Goal: Task Accomplishment & Management: Complete application form

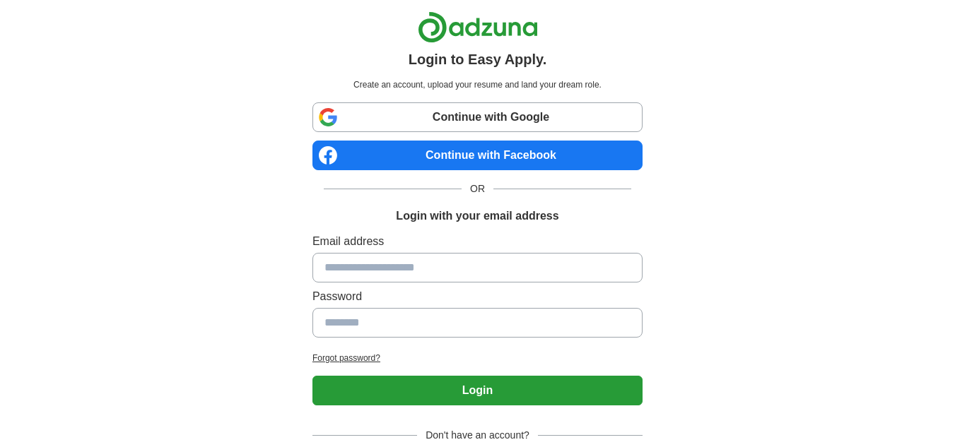
click at [483, 260] on input at bounding box center [477, 268] width 330 height 30
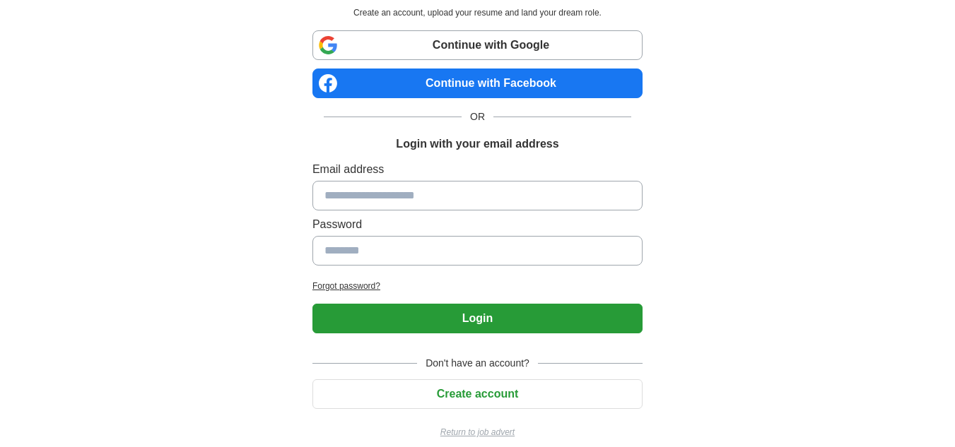
scroll to position [86, 0]
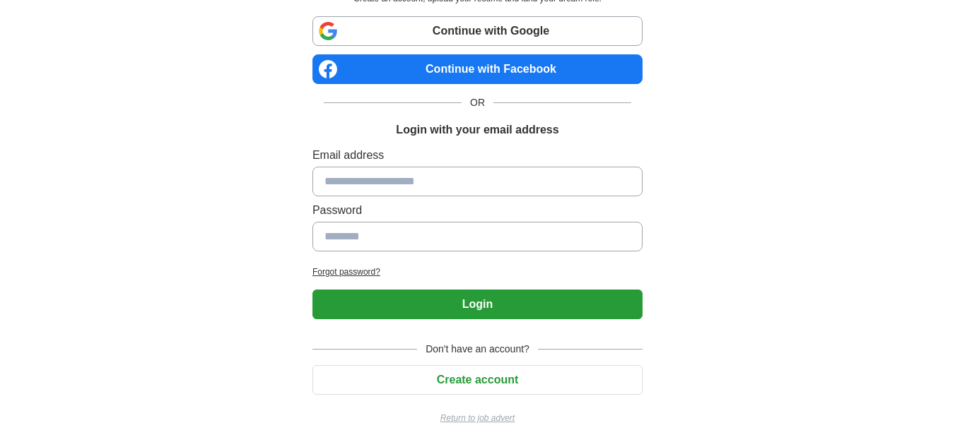
click at [495, 369] on button "Create account" at bounding box center [477, 380] width 330 height 30
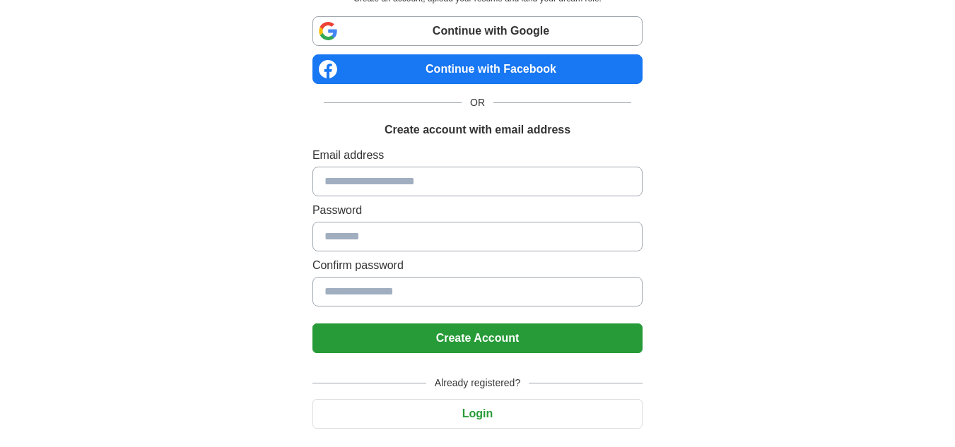
click at [396, 179] on input at bounding box center [477, 182] width 330 height 30
type input "**********"
click at [426, 234] on input at bounding box center [477, 237] width 330 height 30
type input "**********"
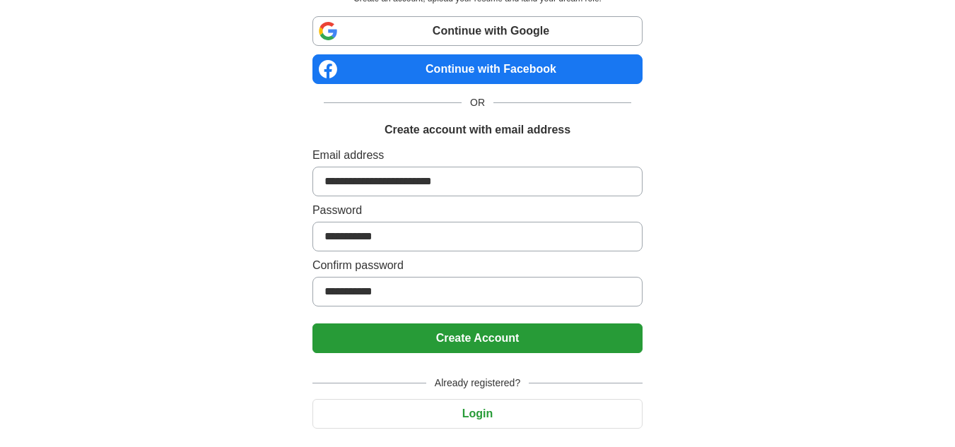
click at [470, 341] on button "Create Account" at bounding box center [477, 339] width 330 height 30
click at [454, 343] on button "Create Account" at bounding box center [477, 339] width 330 height 30
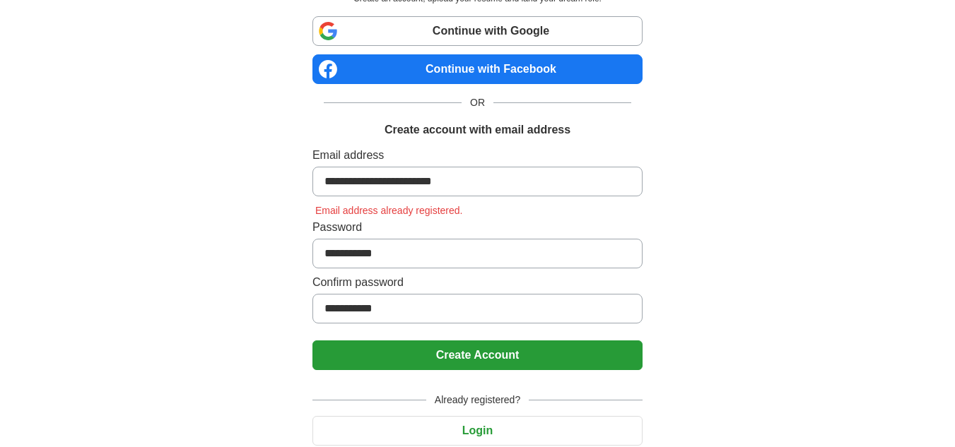
click at [454, 343] on button "Create Account" at bounding box center [477, 356] width 330 height 30
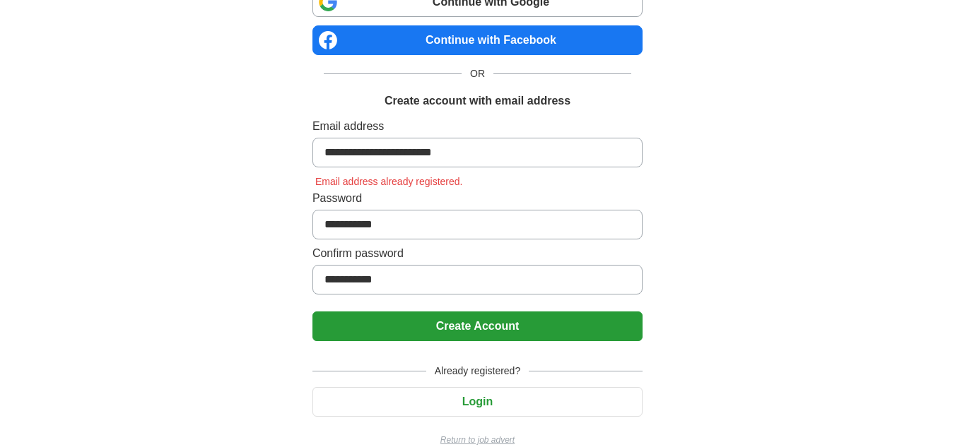
scroll to position [137, 0]
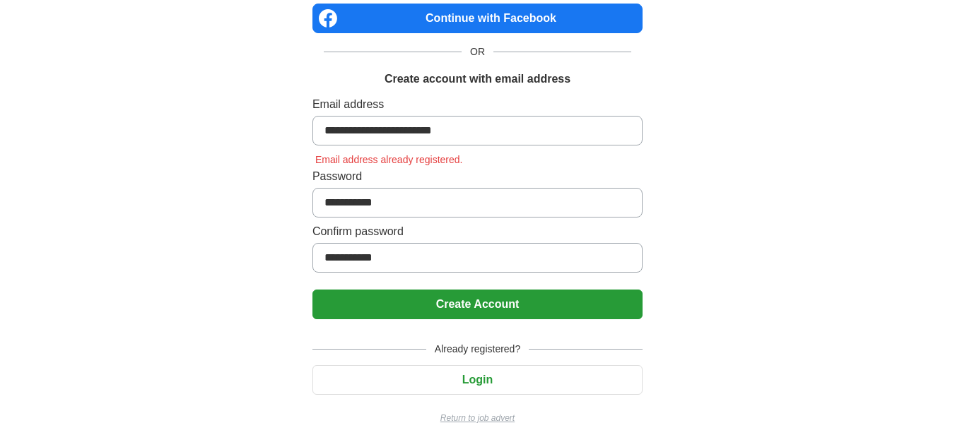
click at [466, 370] on button "Login" at bounding box center [477, 380] width 330 height 30
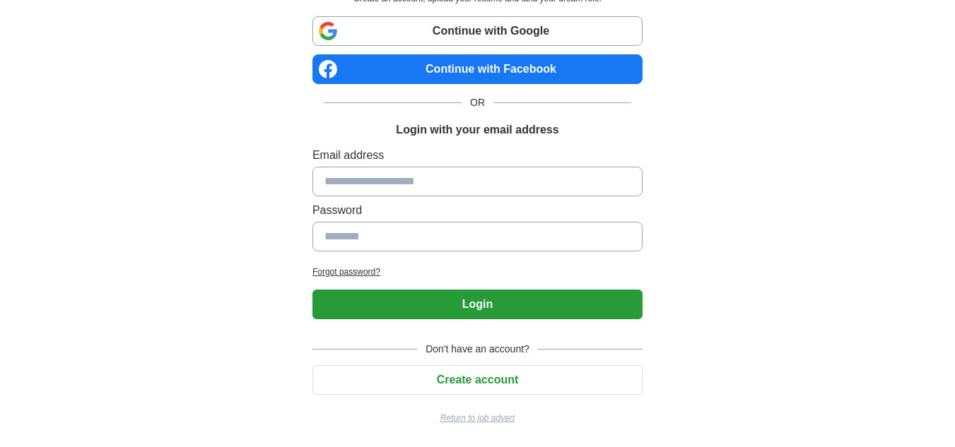
click at [380, 182] on input at bounding box center [477, 182] width 330 height 30
type input "**********"
click at [350, 268] on h2 "Forgot password?" at bounding box center [477, 272] width 330 height 13
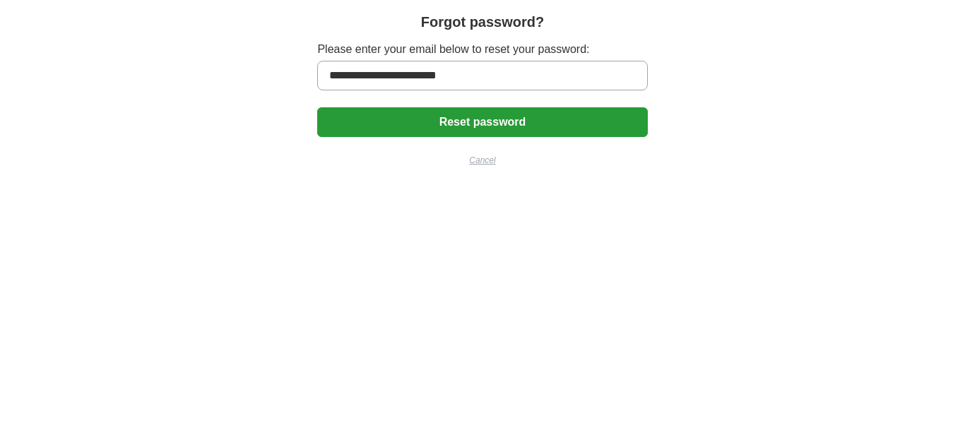
click at [449, 116] on button "Reset password" at bounding box center [482, 122] width 330 height 30
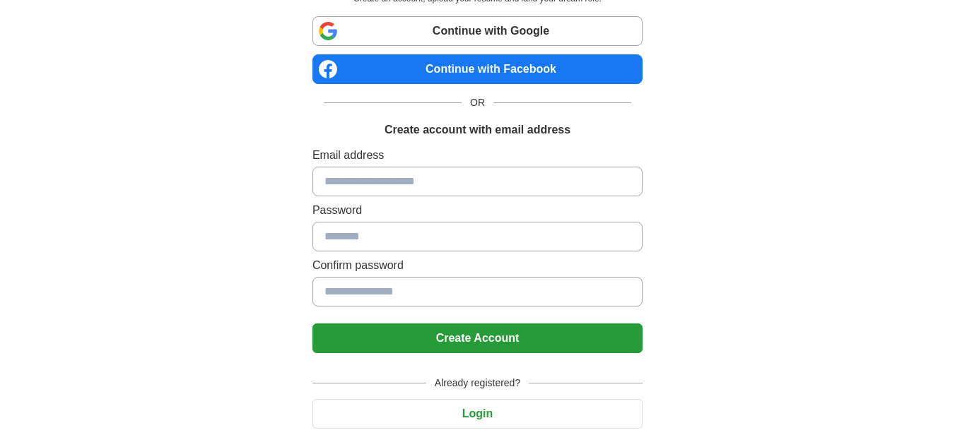
click at [695, 117] on div "Create account to Easy Apply. Create an account, upload your resume and land yo…" at bounding box center [478, 197] width 882 height 567
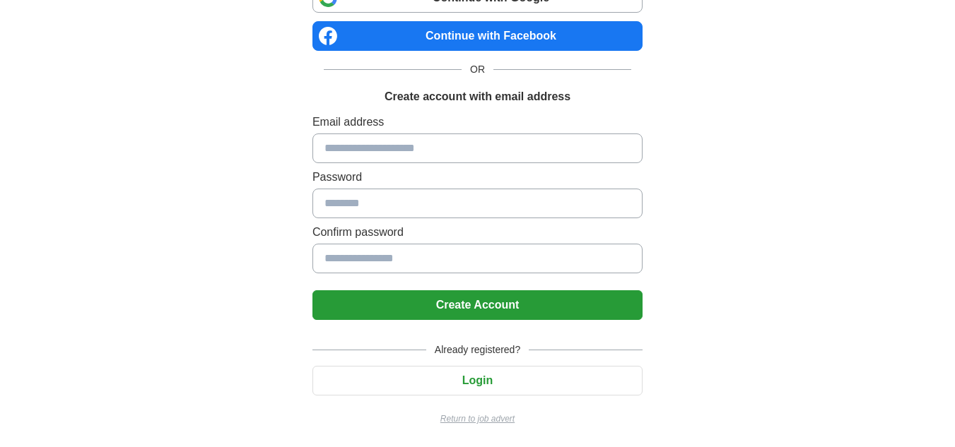
scroll to position [120, 0]
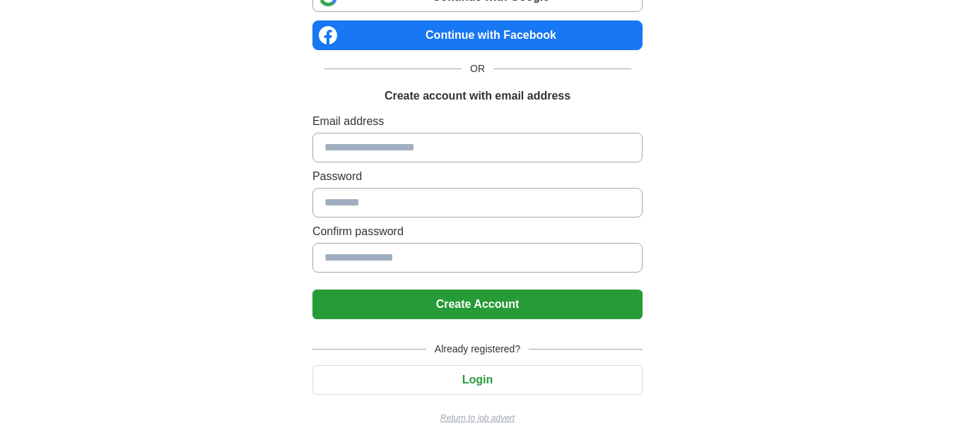
click at [485, 417] on p "Return to job advert" at bounding box center [477, 418] width 330 height 13
